Goal: Task Accomplishment & Management: Complete application form

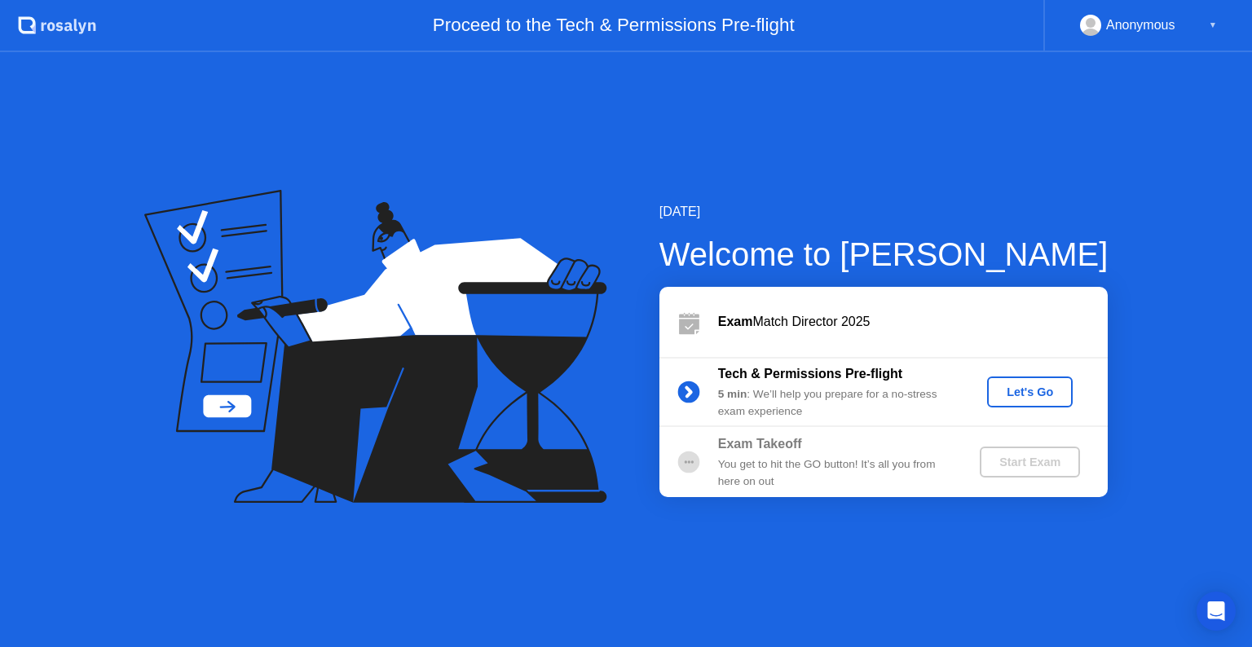
click at [1036, 394] on div "Let's Go" at bounding box center [1029, 391] width 73 height 13
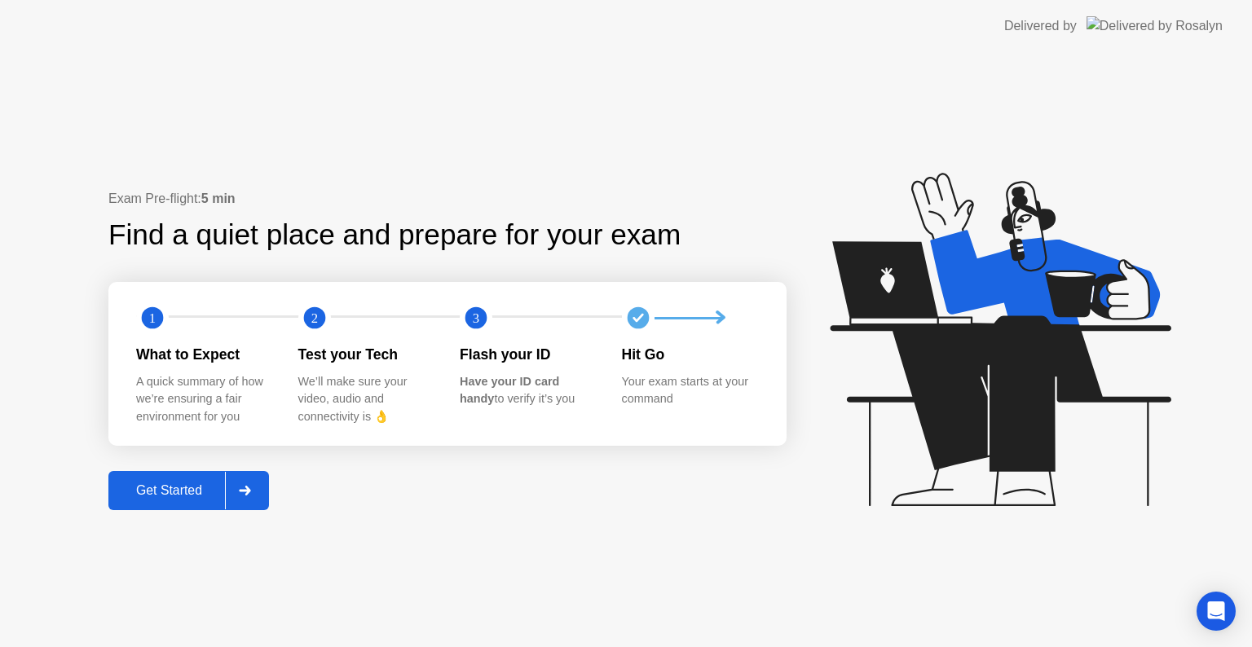
click at [144, 493] on div "Get Started" at bounding box center [169, 490] width 112 height 15
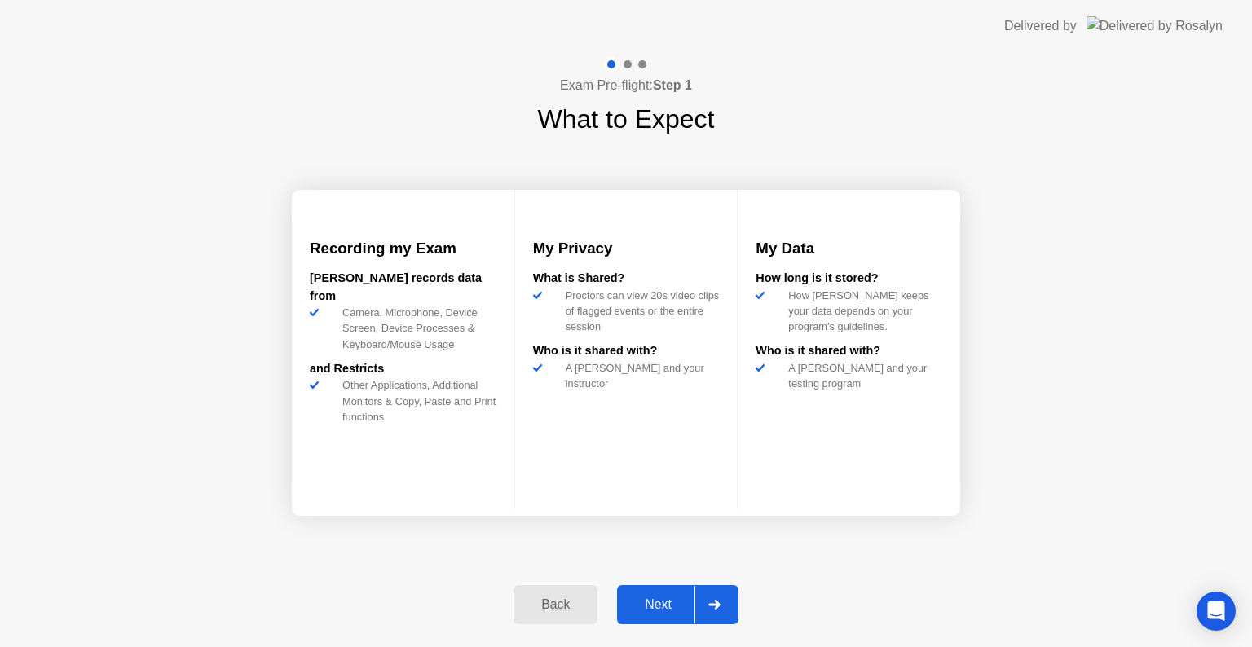
click at [668, 597] on div "Next" at bounding box center [658, 604] width 73 height 15
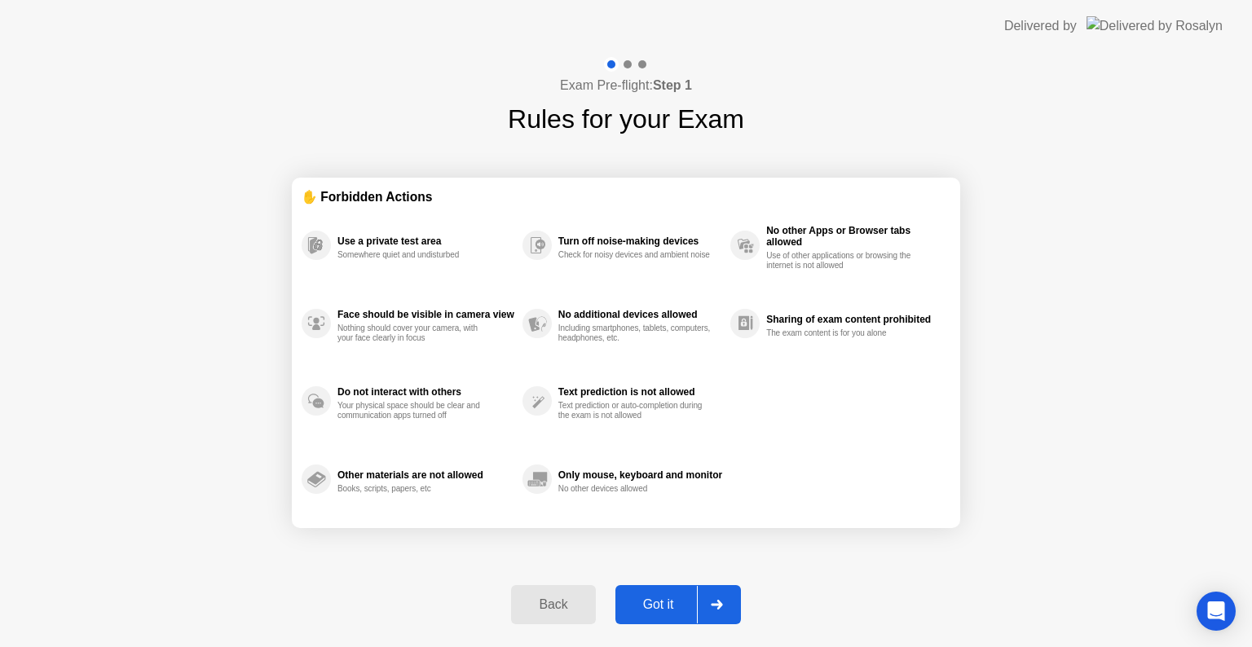
click at [668, 609] on div "Got it" at bounding box center [658, 604] width 77 height 15
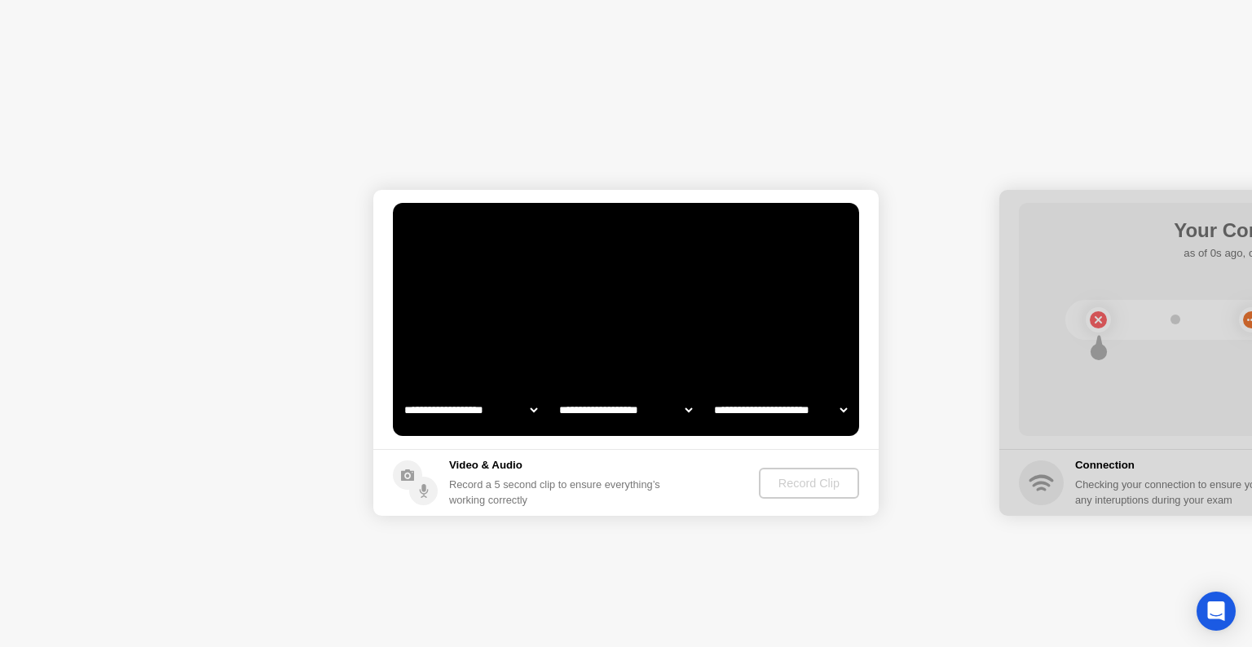
select select "**********"
select select "*******"
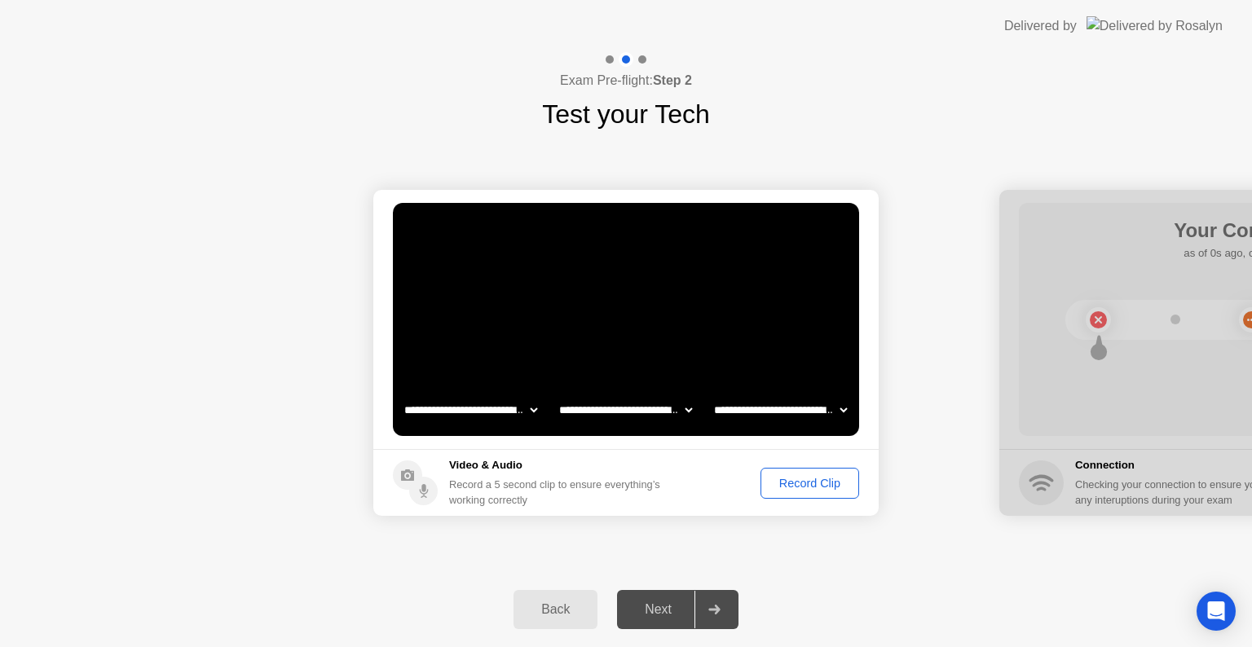
click at [825, 482] on div "Record Clip" at bounding box center [809, 483] width 87 height 13
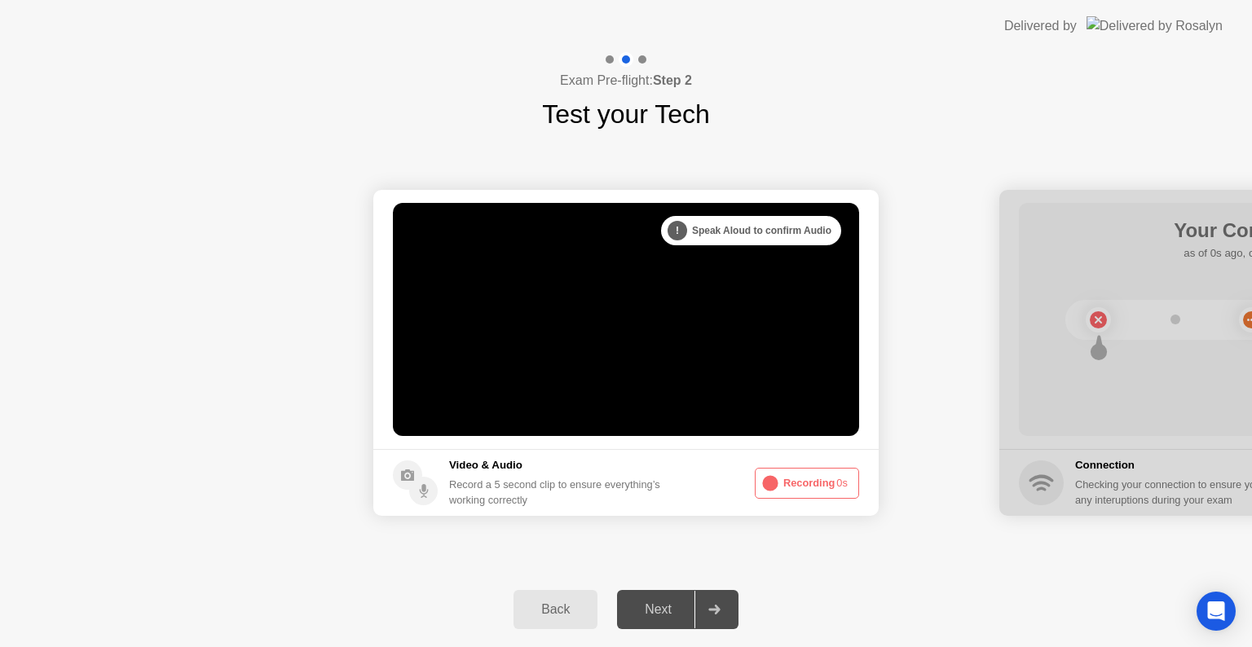
click at [724, 602] on div at bounding box center [713, 609] width 39 height 37
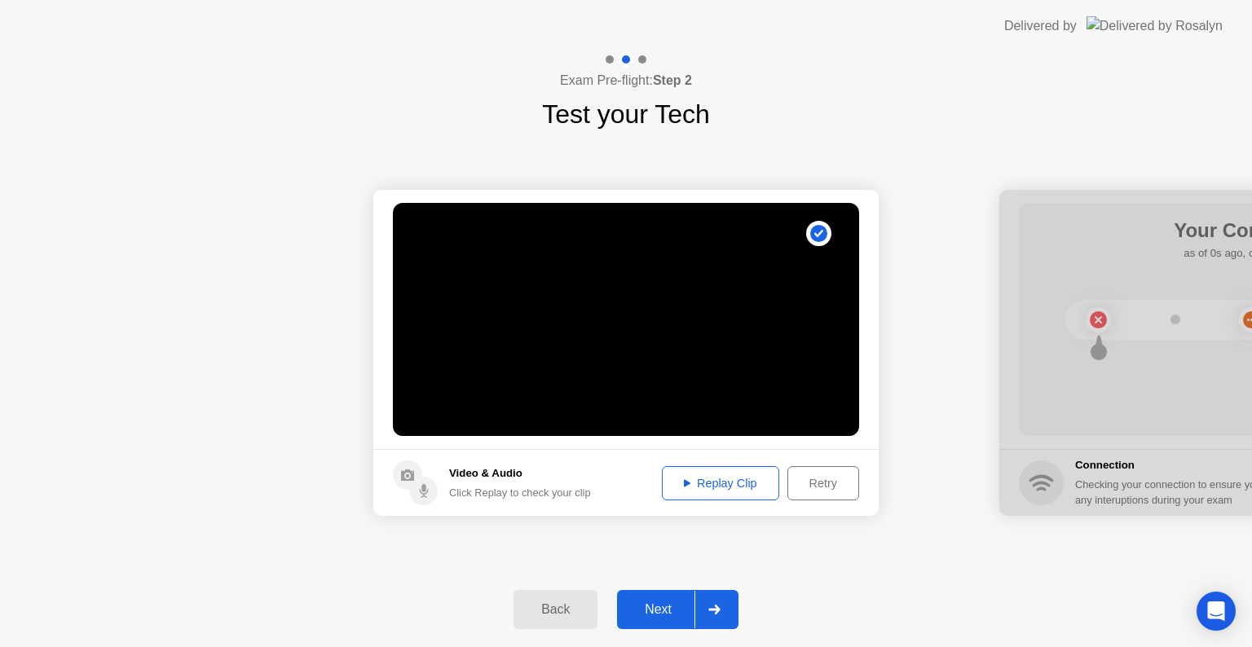
click at [654, 596] on button "Next" at bounding box center [677, 609] width 121 height 39
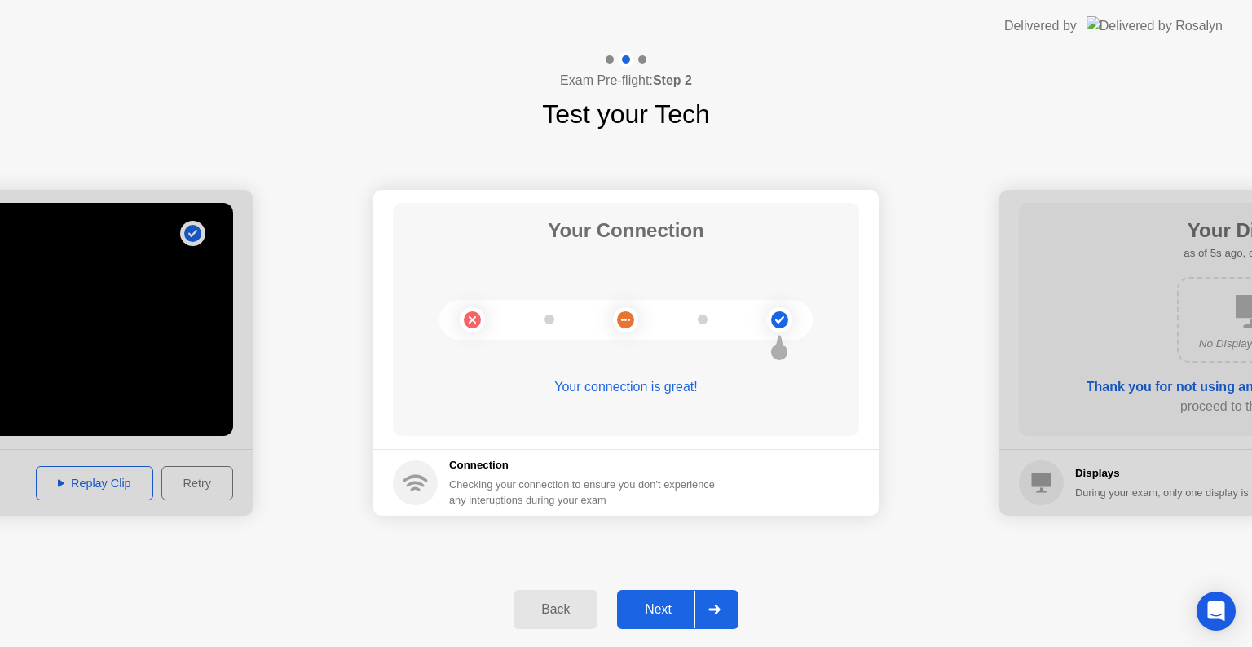
click at [657, 612] on div "Next" at bounding box center [658, 609] width 73 height 15
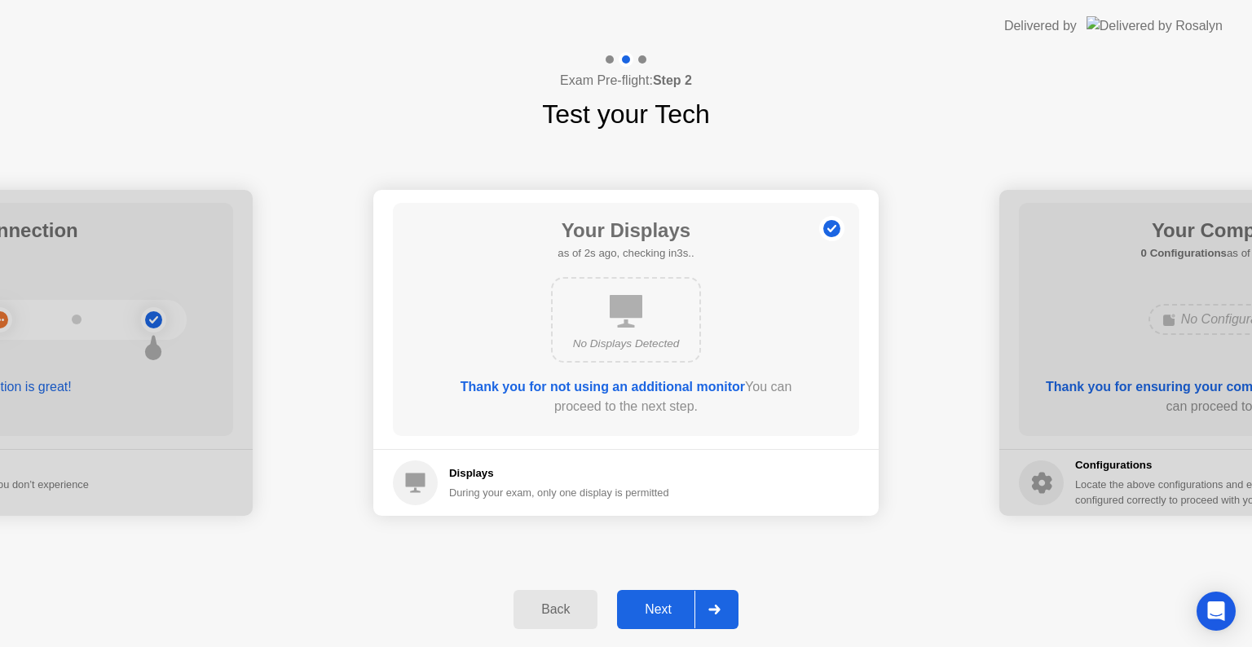
click at [657, 612] on div "Next" at bounding box center [658, 609] width 73 height 15
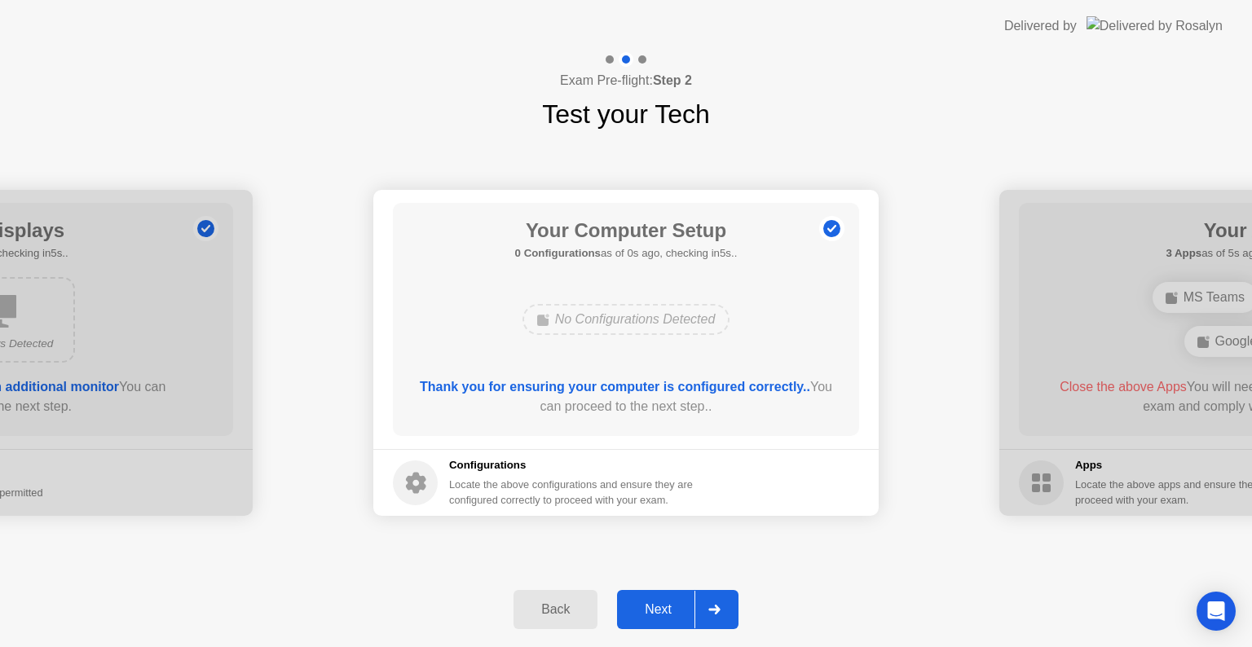
click at [657, 612] on div "Next" at bounding box center [658, 609] width 73 height 15
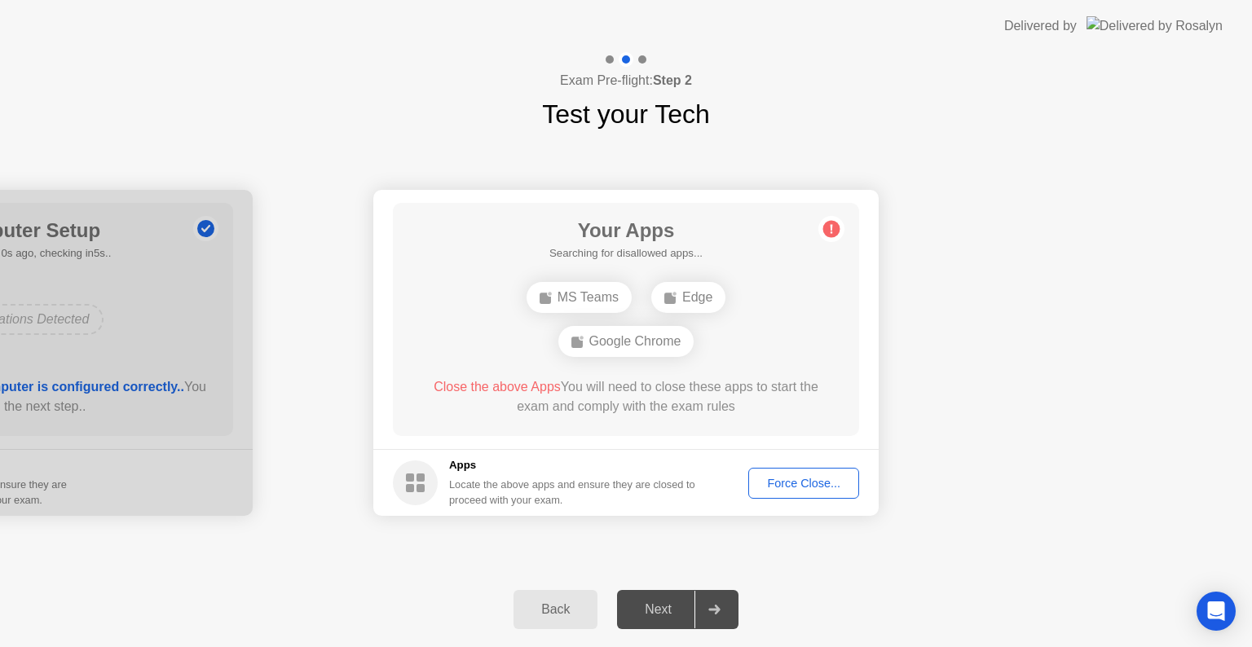
click at [805, 488] on div "Force Close..." at bounding box center [803, 483] width 99 height 13
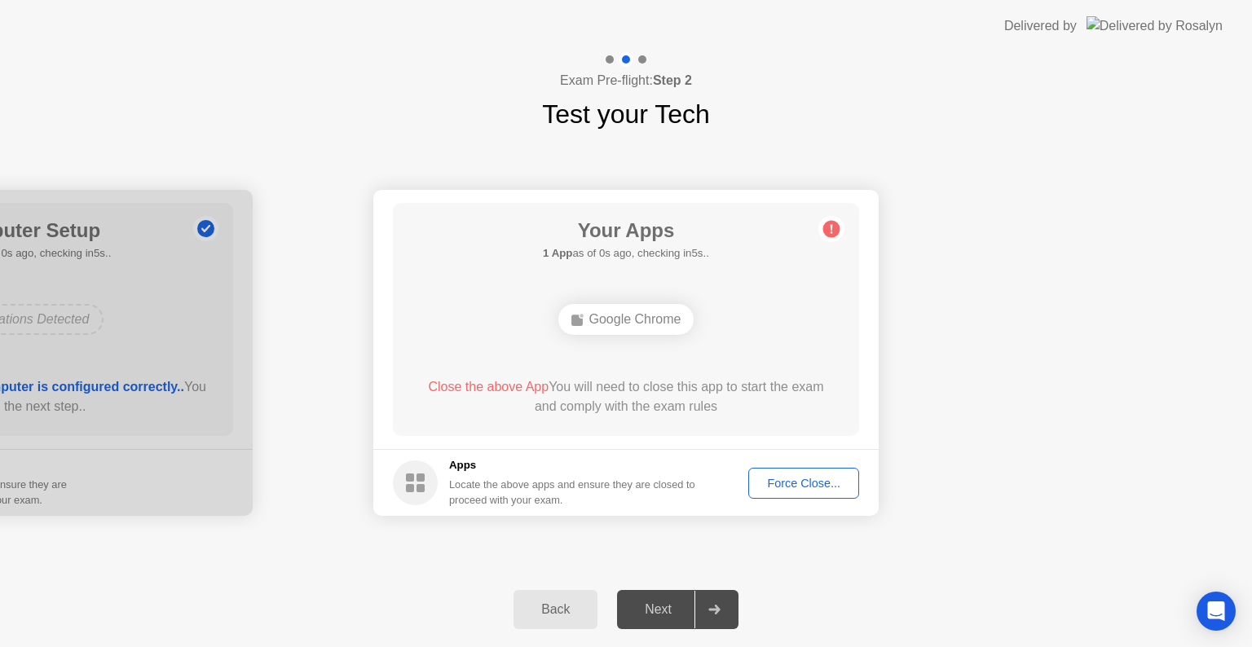
click at [672, 609] on div "Next" at bounding box center [658, 609] width 73 height 15
click at [814, 489] on div "Force Close..." at bounding box center [803, 483] width 99 height 13
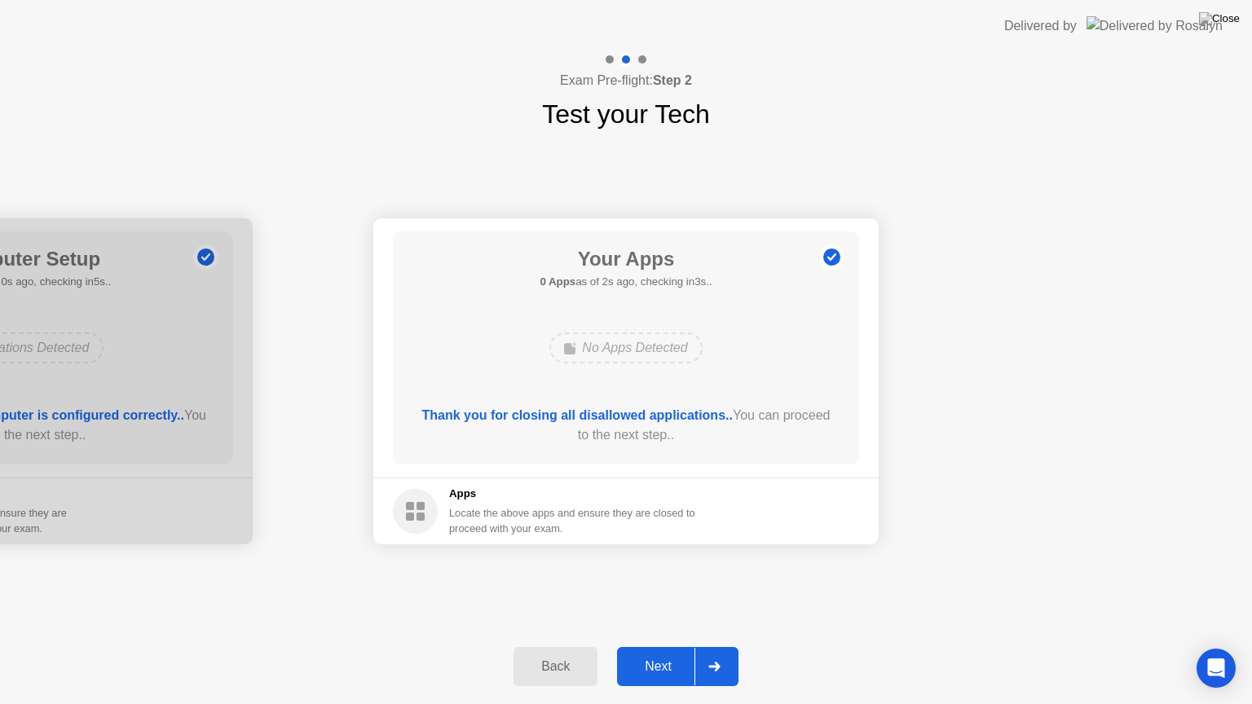
click at [655, 646] on button "Next" at bounding box center [677, 666] width 121 height 39
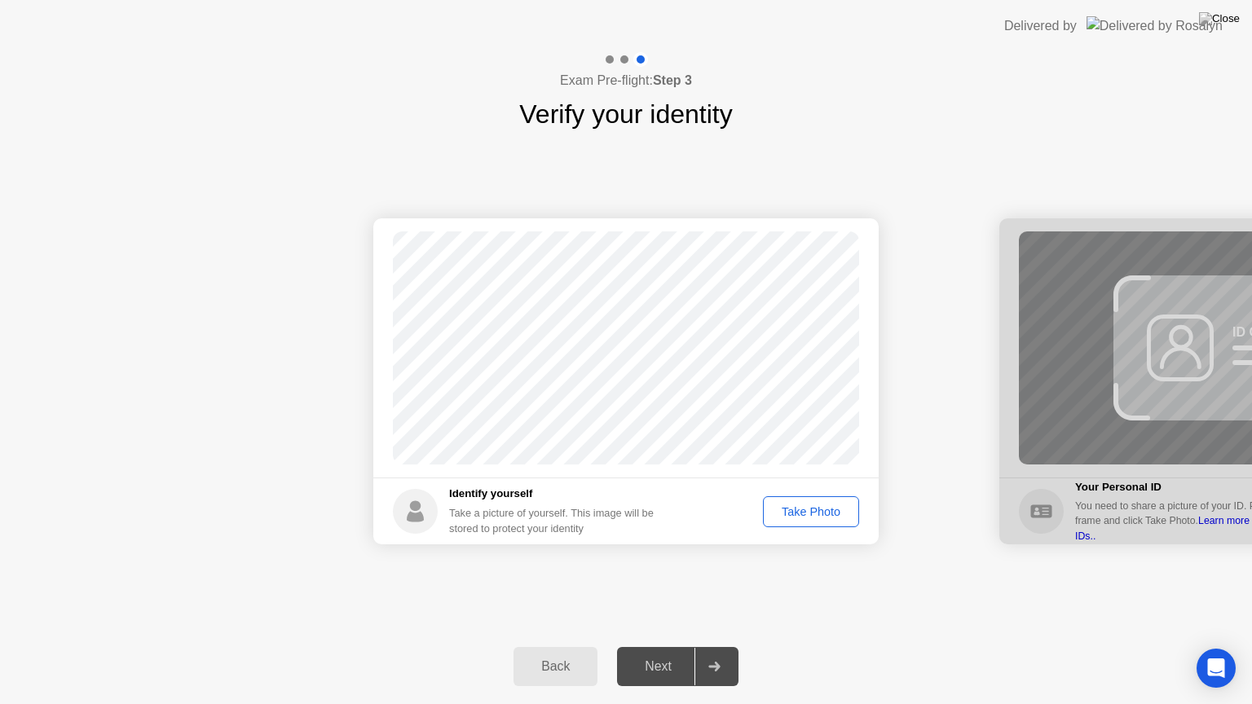
click at [827, 516] on div "Take Photo" at bounding box center [810, 511] width 85 height 13
click at [675, 646] on div "Next" at bounding box center [658, 666] width 73 height 15
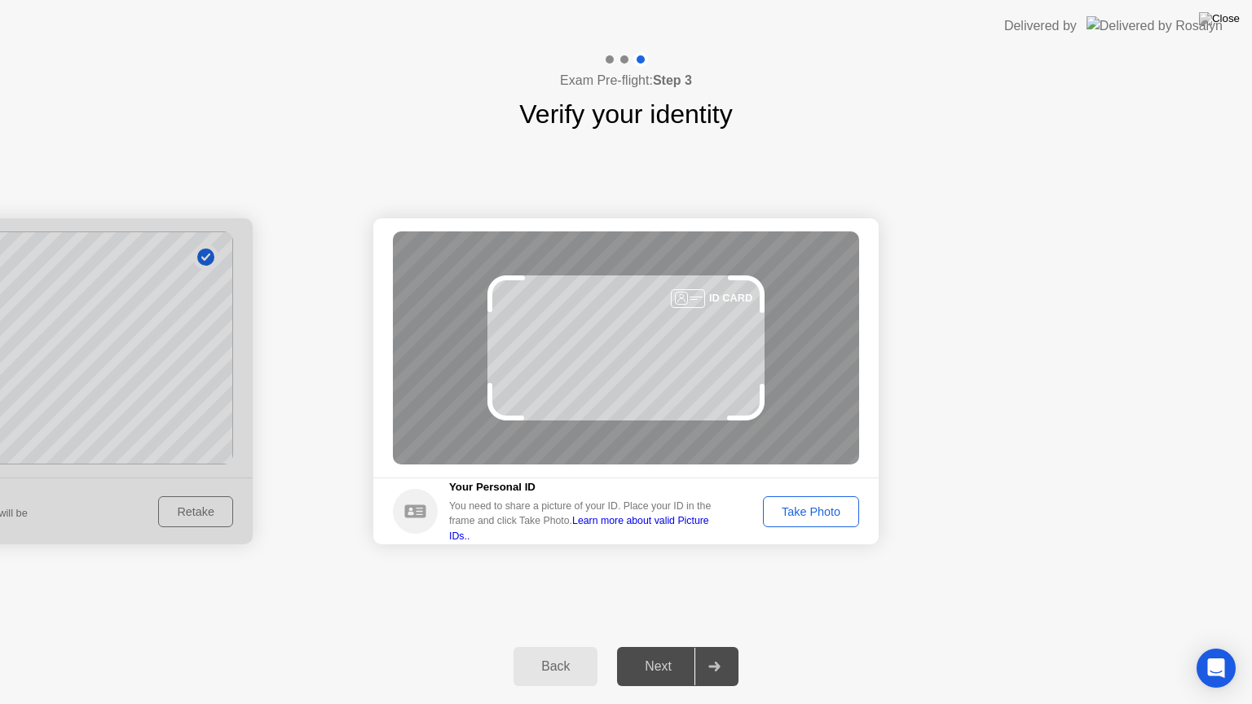
click at [807, 507] on div "Take Photo" at bounding box center [810, 511] width 85 height 13
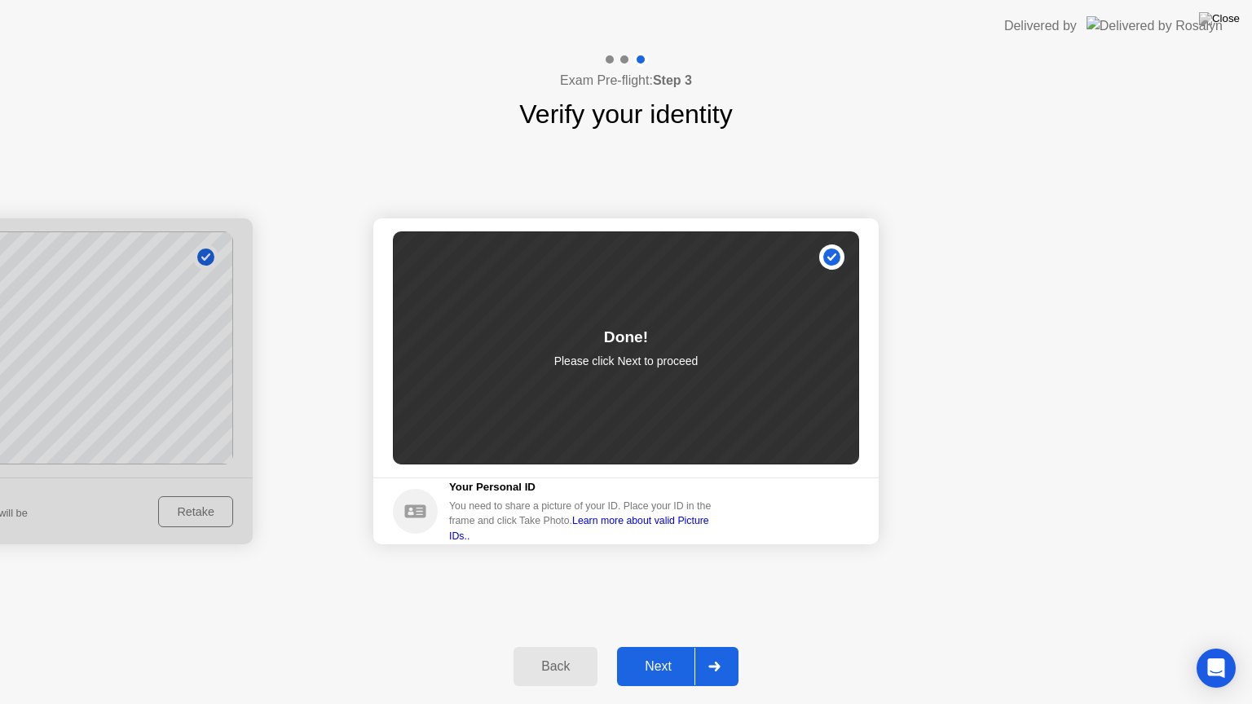
click at [654, 646] on button "Next" at bounding box center [677, 666] width 121 height 39
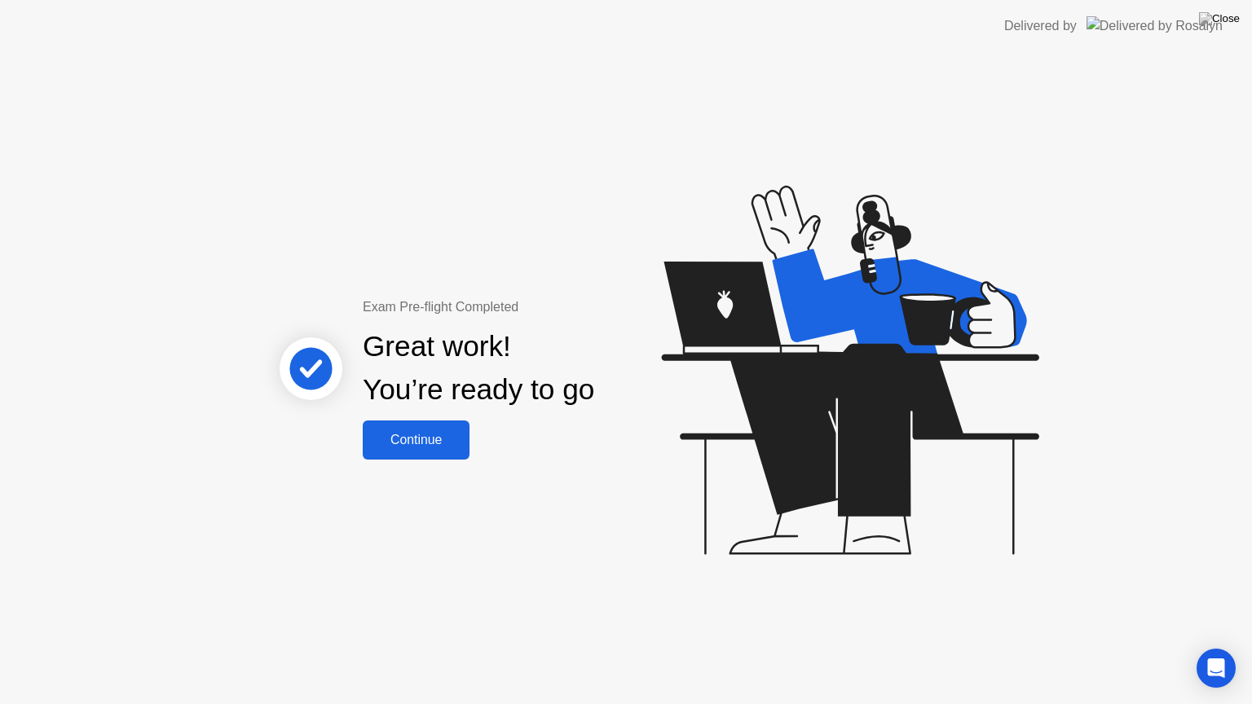
click at [420, 454] on button "Continue" at bounding box center [416, 439] width 107 height 39
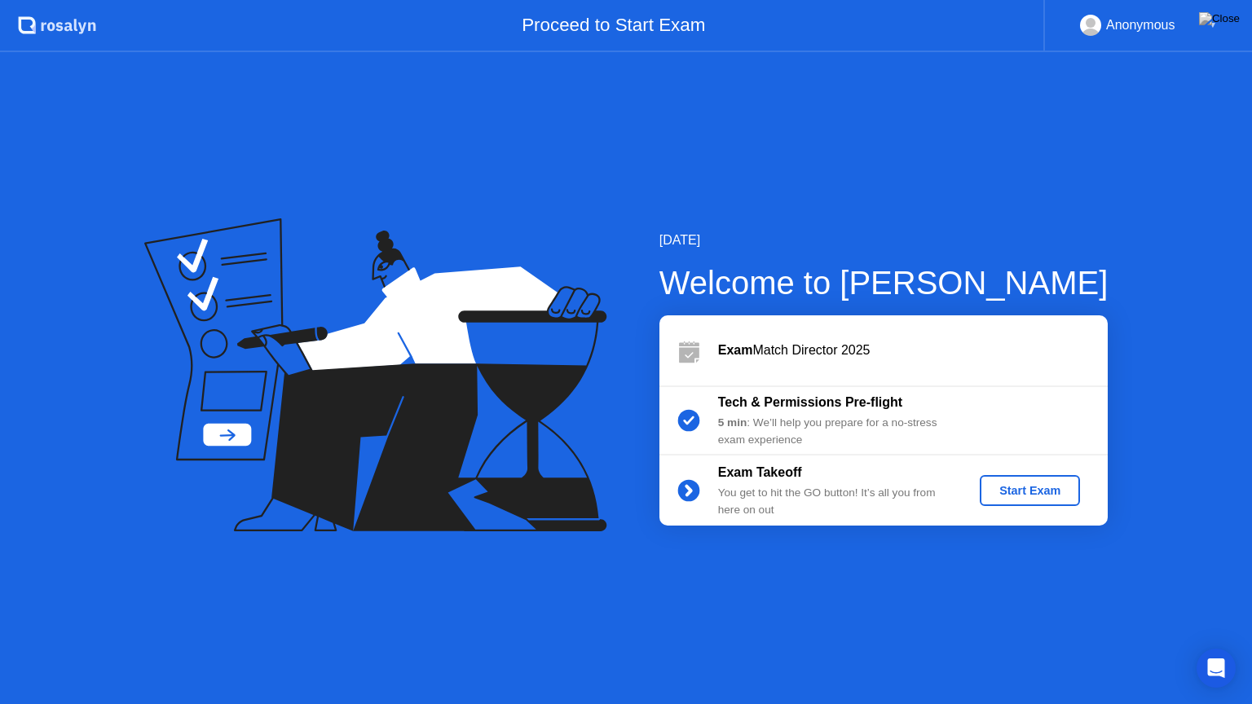
click at [1023, 491] on div "Start Exam" at bounding box center [1029, 490] width 87 height 13
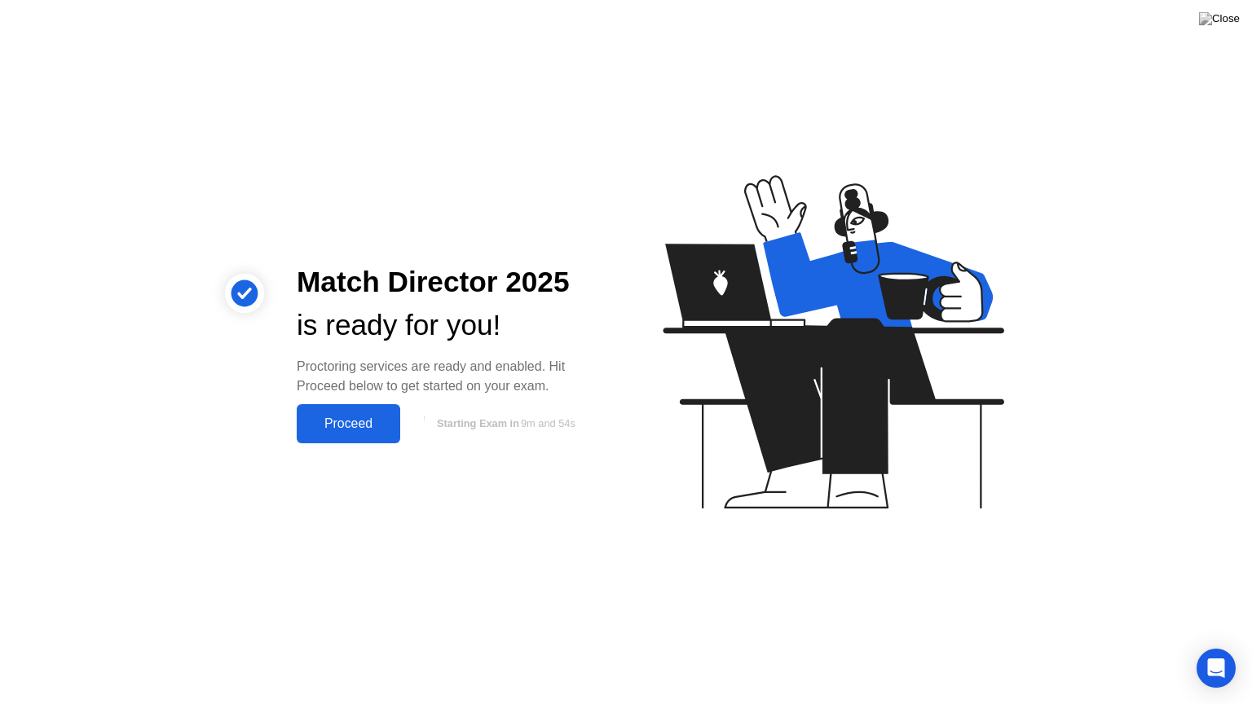
click at [342, 424] on div "Proceed" at bounding box center [348, 423] width 94 height 15
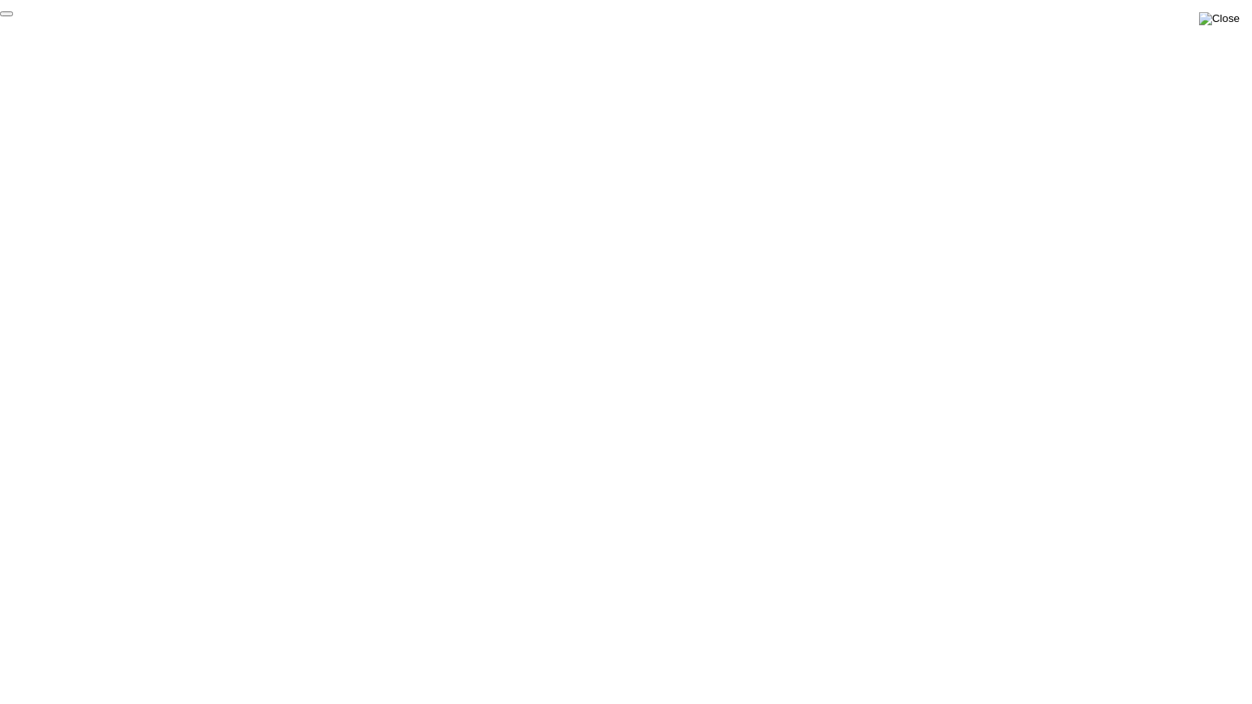
click at [1225, 25] on img at bounding box center [1219, 18] width 41 height 13
